Goal: Find specific fact: Find contact information

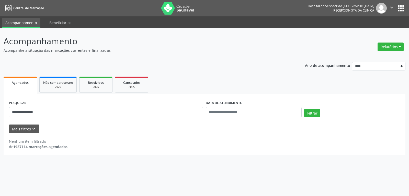
type input "**********"
click at [304, 108] on button "Filtrar" at bounding box center [312, 112] width 16 height 9
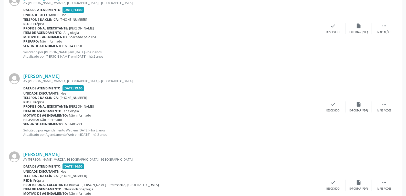
scroll to position [1153, 0]
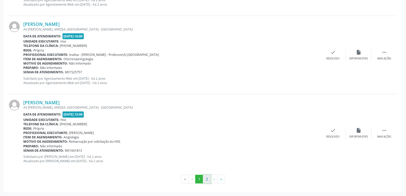
click at [209, 182] on button "2" at bounding box center [207, 179] width 8 height 9
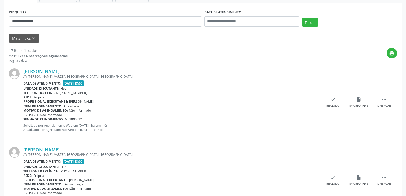
scroll to position [102, 0]
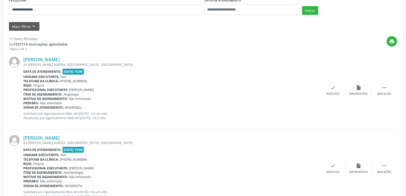
click at [49, 66] on div "AV [PERSON_NAME], VARZEA, [GEOGRAPHIC_DATA] - [GEOGRAPHIC_DATA]" at bounding box center [171, 64] width 297 height 4
click at [50, 59] on link "[PERSON_NAME]" at bounding box center [41, 60] width 36 height 6
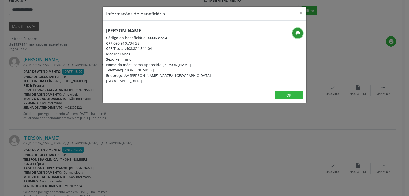
click at [300, 32] on icon "print" at bounding box center [298, 33] width 6 height 6
drag, startPoint x: 126, startPoint y: 49, endPoint x: 165, endPoint y: 48, distance: 38.4
click at [165, 48] on div "CPF Titular: 408.824.544-04" at bounding box center [170, 48] width 129 height 5
copy div "408.824.544-04"
drag, startPoint x: 129, startPoint y: 70, endPoint x: 150, endPoint y: 70, distance: 21.0
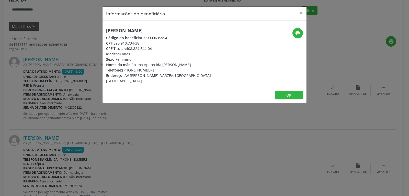
click at [150, 70] on div "Telefone: [PHONE_NUMBER]" at bounding box center [170, 69] width 129 height 5
copy div "99817-1078"
click at [302, 13] on button "×" at bounding box center [302, 13] width 10 height 13
